Goal: Book appointment/travel/reservation: Book appointment/travel/reservation

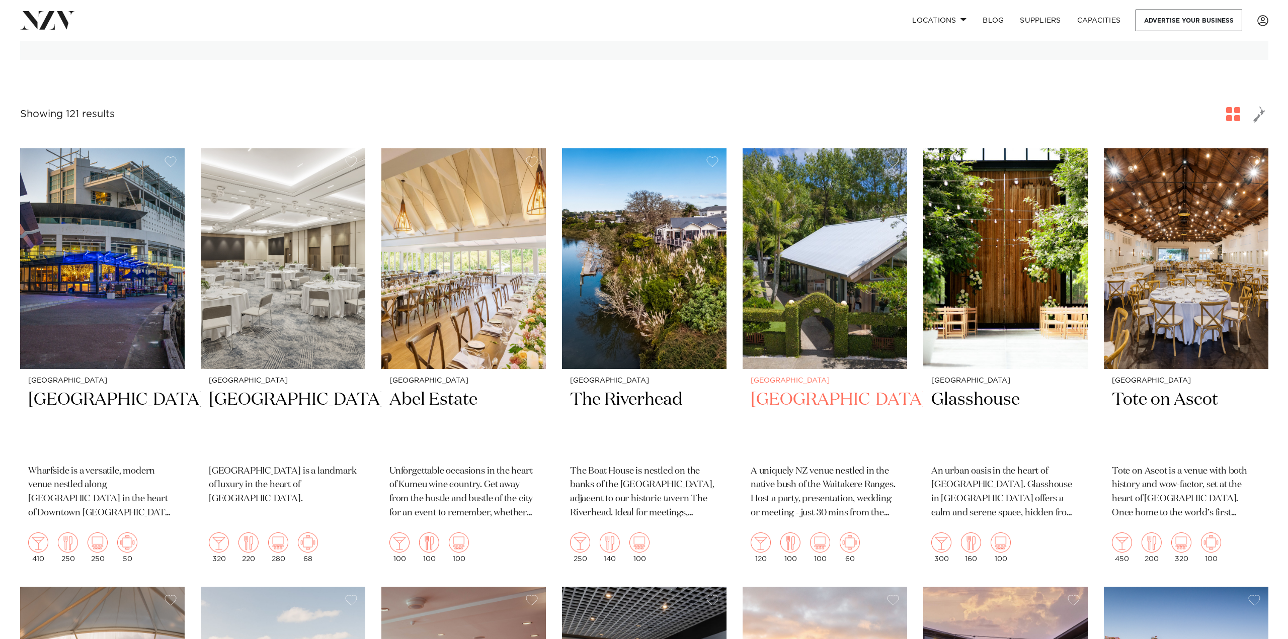
scroll to position [50, 0]
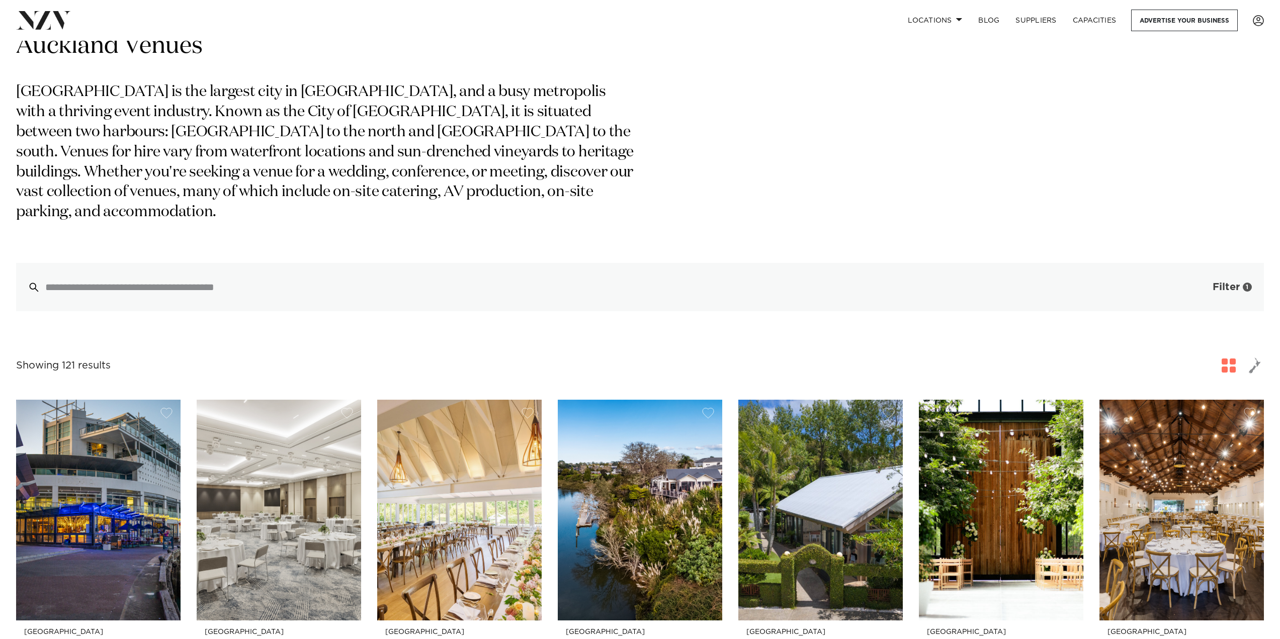
click at [1220, 282] on span "Filter" at bounding box center [1226, 287] width 27 height 10
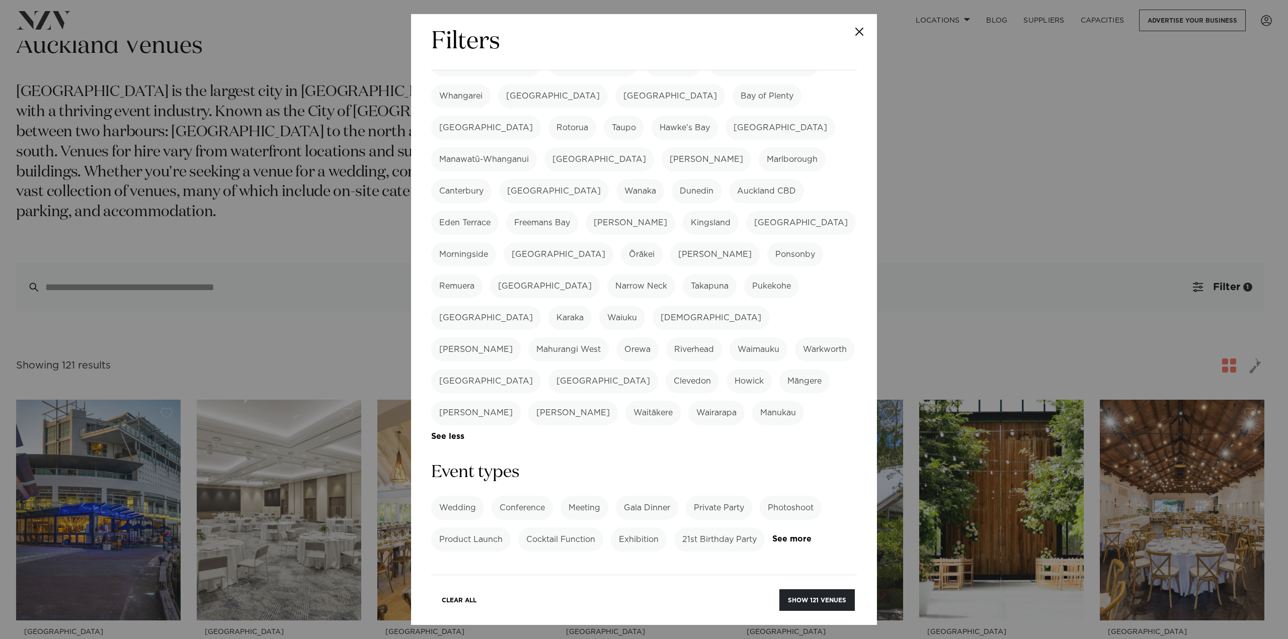
scroll to position [252, 0]
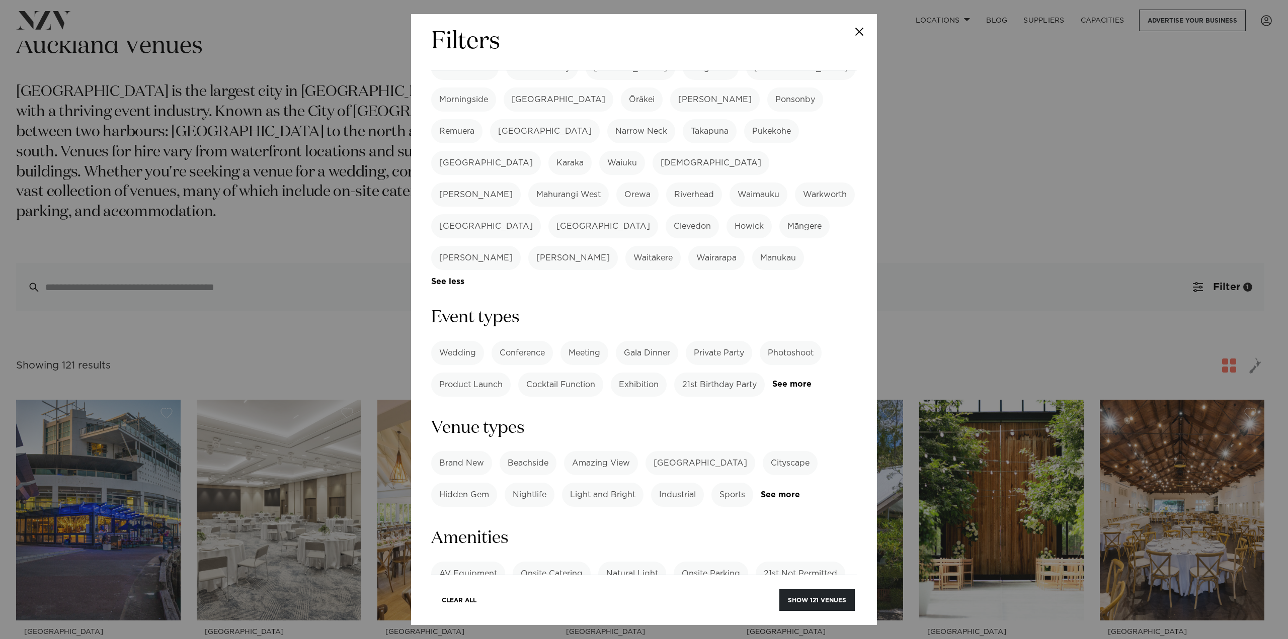
click at [738, 341] on label "Private Party" at bounding box center [719, 353] width 66 height 24
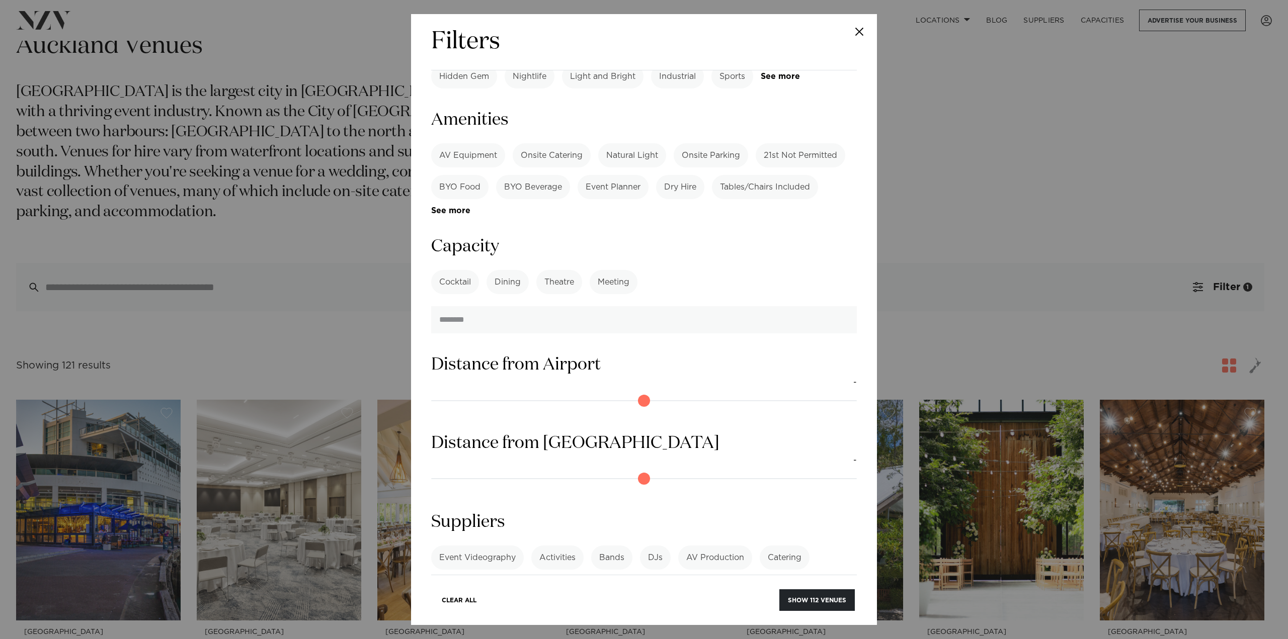
scroll to position [671, 0]
click at [800, 598] on button "Show 112 venues" at bounding box center [816, 601] width 75 height 22
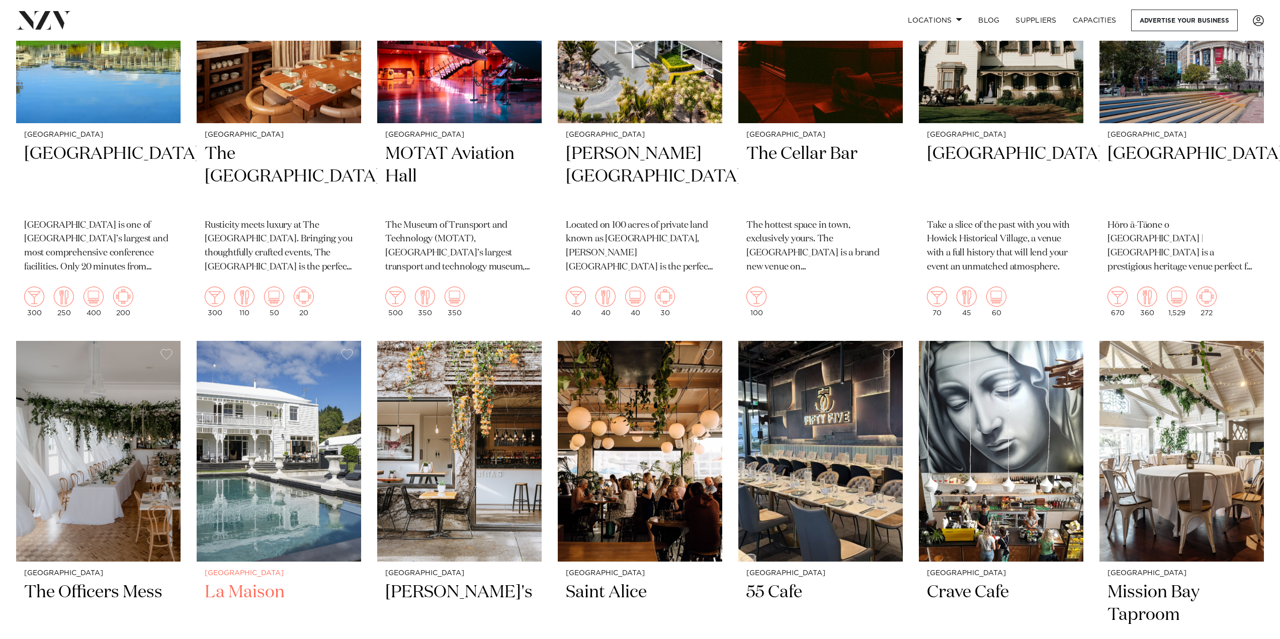
scroll to position [3572, 0]
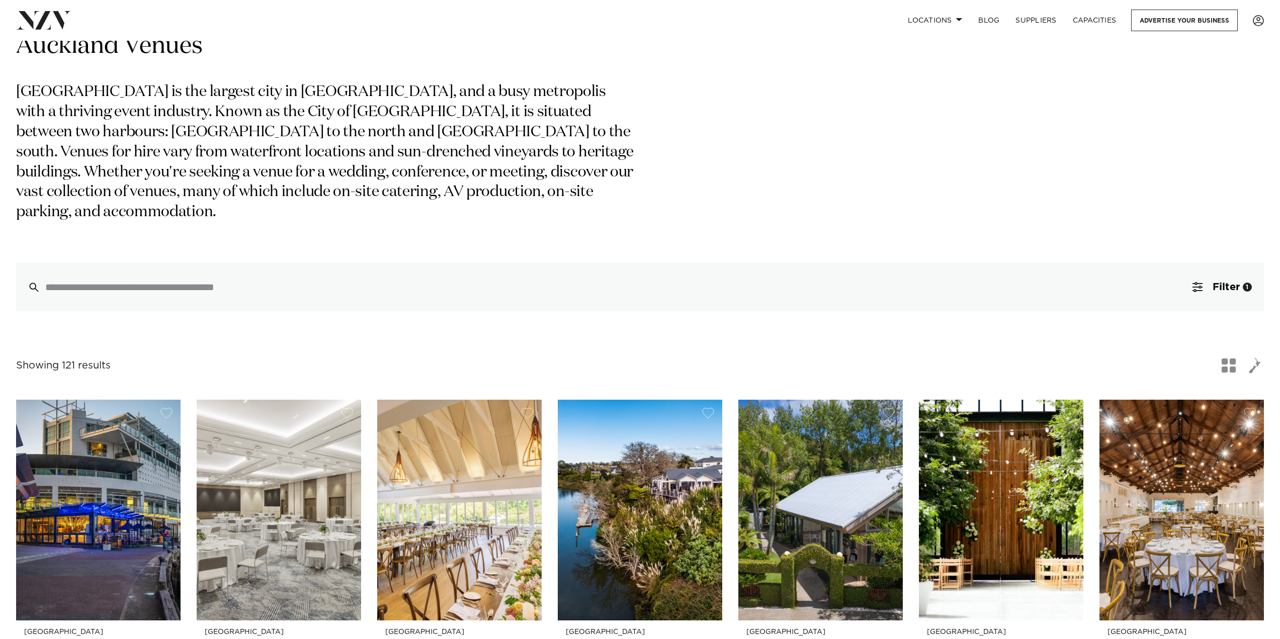
scroll to position [50, 0]
